Goal: Task Accomplishment & Management: Complete application form

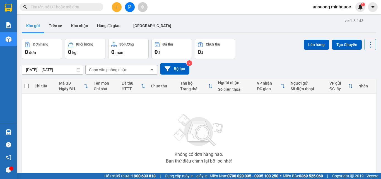
click at [116, 6] on icon "plus" at bounding box center [117, 7] width 4 height 4
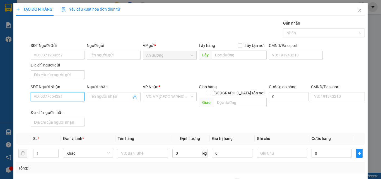
click at [70, 93] on input "SĐT Người Nhận" at bounding box center [58, 96] width 54 height 9
click at [65, 107] on div "0398975139" at bounding box center [56, 107] width 53 height 9
type input "0398975139"
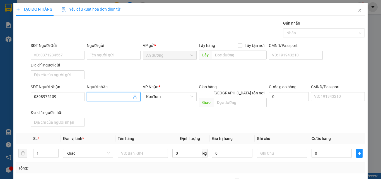
click at [105, 96] on input "Người nhận" at bounding box center [111, 97] width 42 height 6
type input "a hùng"
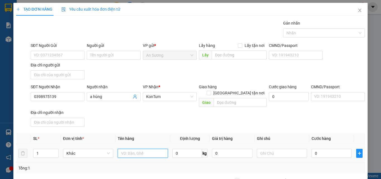
click at [151, 149] on input "text" at bounding box center [143, 153] width 50 height 9
type input "tx"
click at [329, 149] on input "0" at bounding box center [332, 153] width 40 height 9
type input "50"
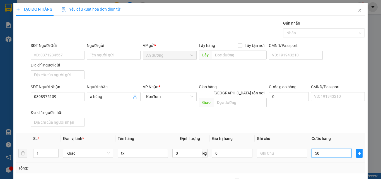
type input "50"
type input "50.000"
click at [264, 149] on input "text" at bounding box center [282, 153] width 50 height 9
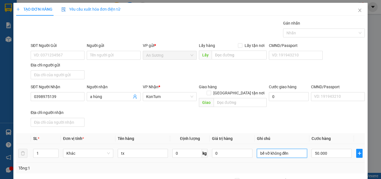
scroll to position [67, 0]
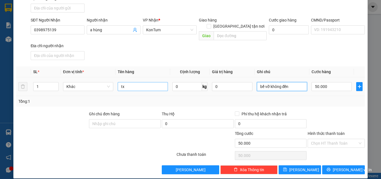
type input "bể vỡ không đền"
click at [150, 84] on input "tx" at bounding box center [143, 86] width 50 height 9
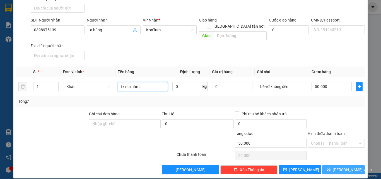
type input "tx nc mắm"
click at [331, 168] on icon "printer" at bounding box center [329, 170] width 4 height 4
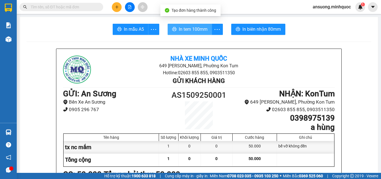
click at [194, 28] on span "In tem 100mm" at bounding box center [193, 29] width 29 height 7
drag, startPoint x: 187, startPoint y: 38, endPoint x: 188, endPoint y: 34, distance: 4.1
click at [189, 33] on button "In tem 100mm" at bounding box center [190, 29] width 44 height 11
